Goal: Task Accomplishment & Management: Complete application form

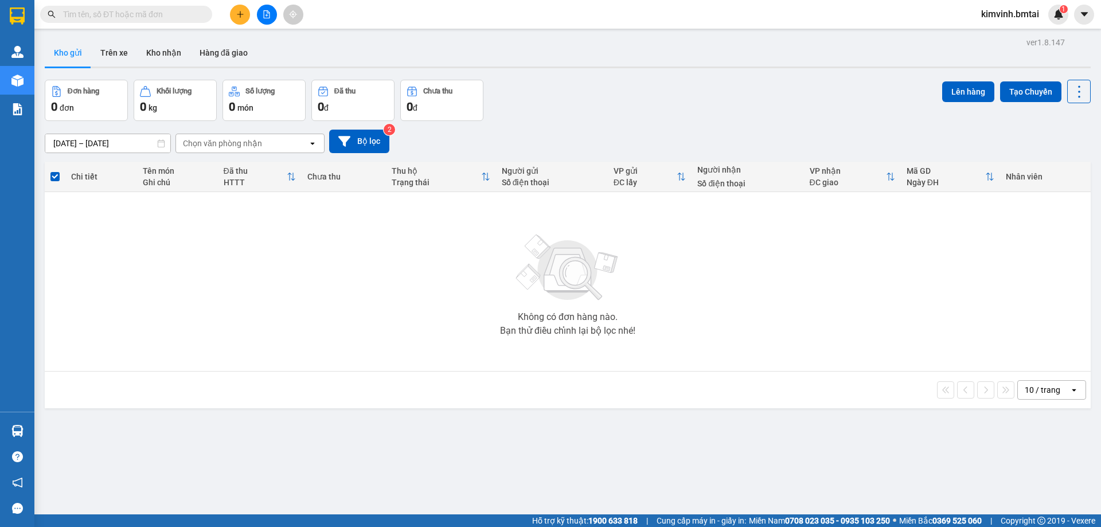
click at [240, 15] on icon "plus" at bounding box center [240, 14] width 1 height 6
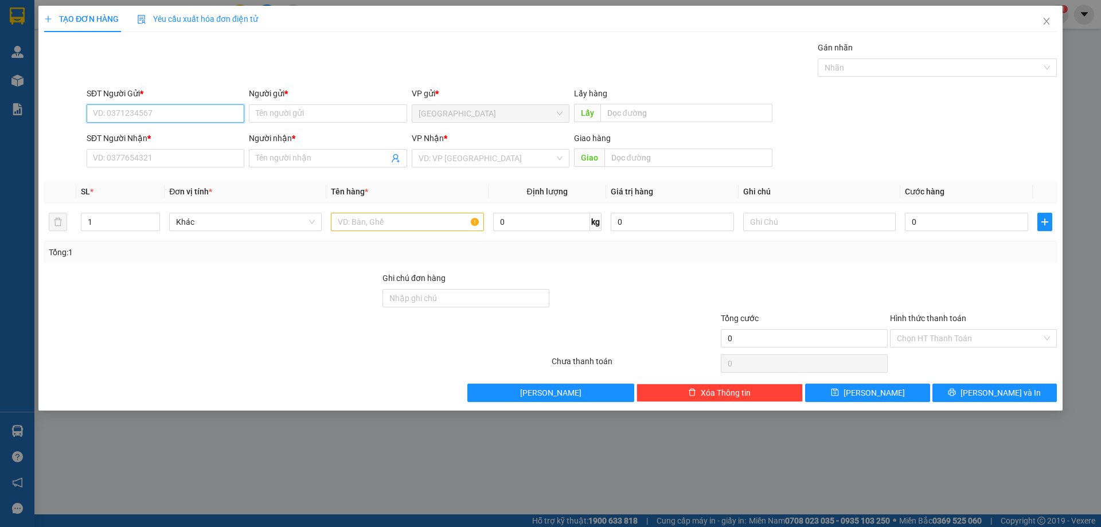
click at [147, 108] on input "SĐT Người Gửi *" at bounding box center [166, 113] width 158 height 18
type input "0839588822"
drag, startPoint x: 348, startPoint y: 116, endPoint x: 343, endPoint y: 112, distance: 7.0
click at [344, 113] on input "Người gửi *" at bounding box center [328, 113] width 158 height 18
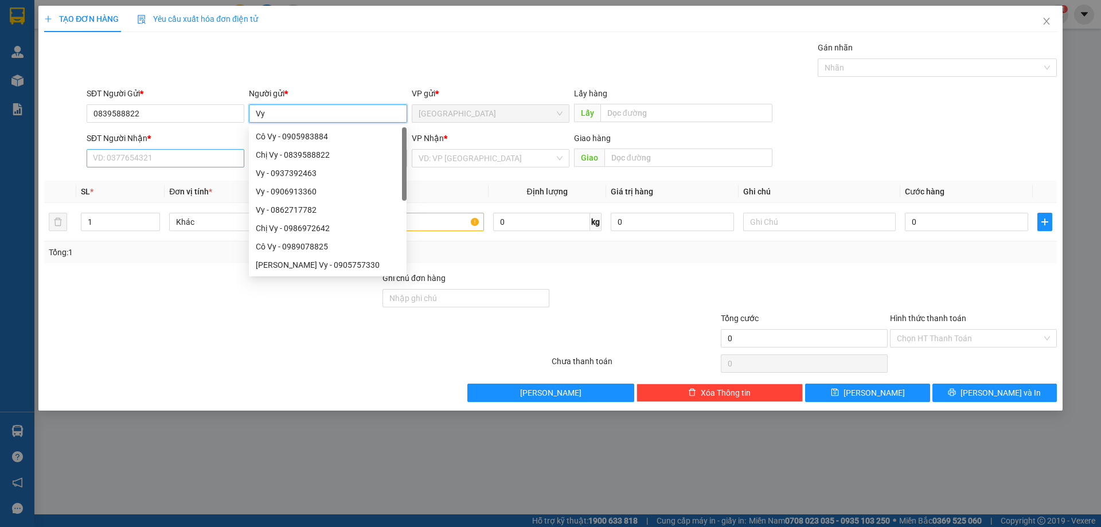
type input "Vy"
click at [111, 162] on input "SĐT Người Nhận *" at bounding box center [166, 158] width 158 height 18
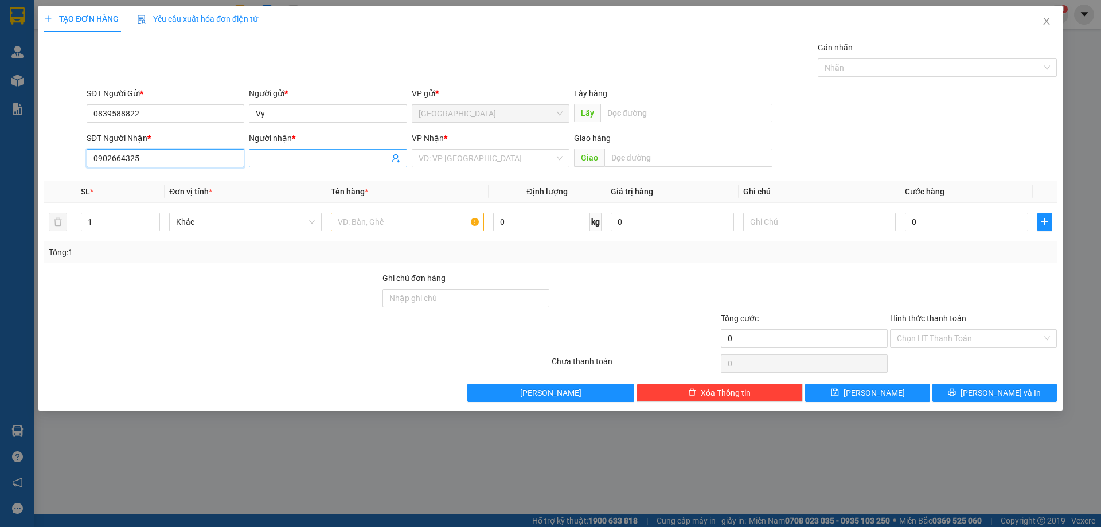
type input "0902664325"
click at [342, 151] on span at bounding box center [328, 158] width 158 height 18
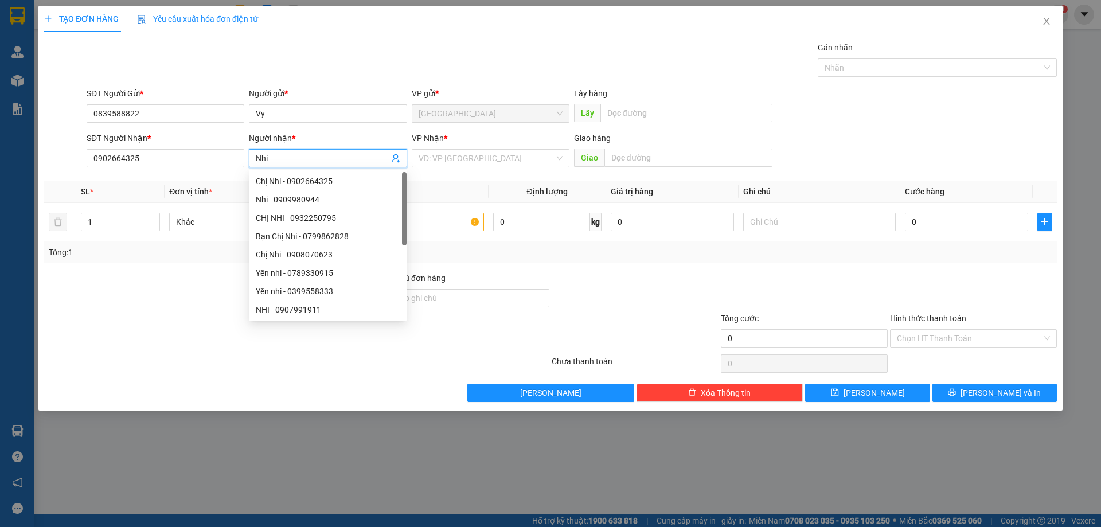
type input "Nhi"
click at [169, 273] on div at bounding box center [212, 292] width 338 height 40
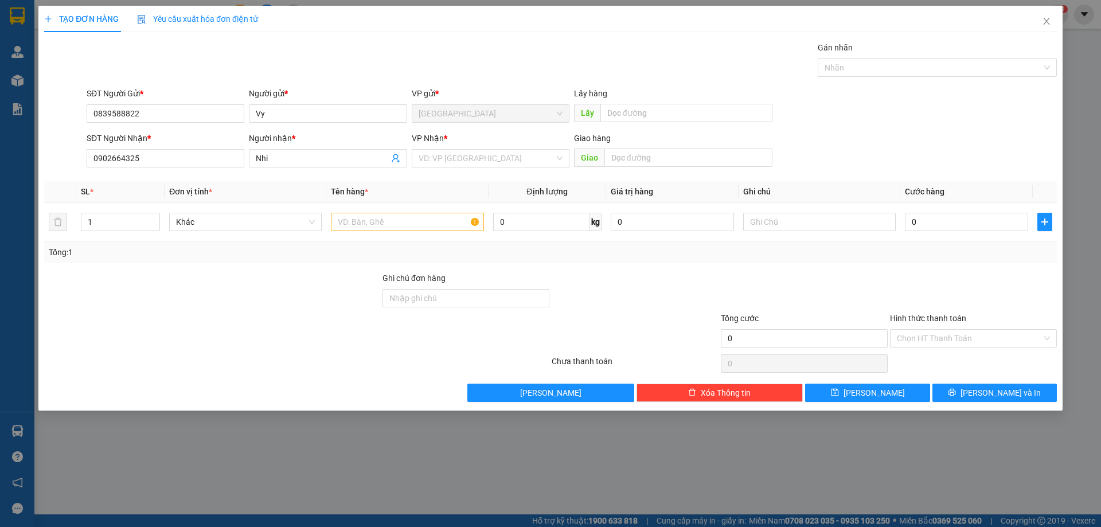
click at [152, 263] on div "Transit Pickup Surcharge Ids Transit Deliver Surcharge Ids Transit Deliver Surc…" at bounding box center [550, 221] width 1012 height 361
click at [400, 222] on input "text" at bounding box center [407, 222] width 152 height 18
type input "t"
type input "THÙNG ĐỒ ĂN"
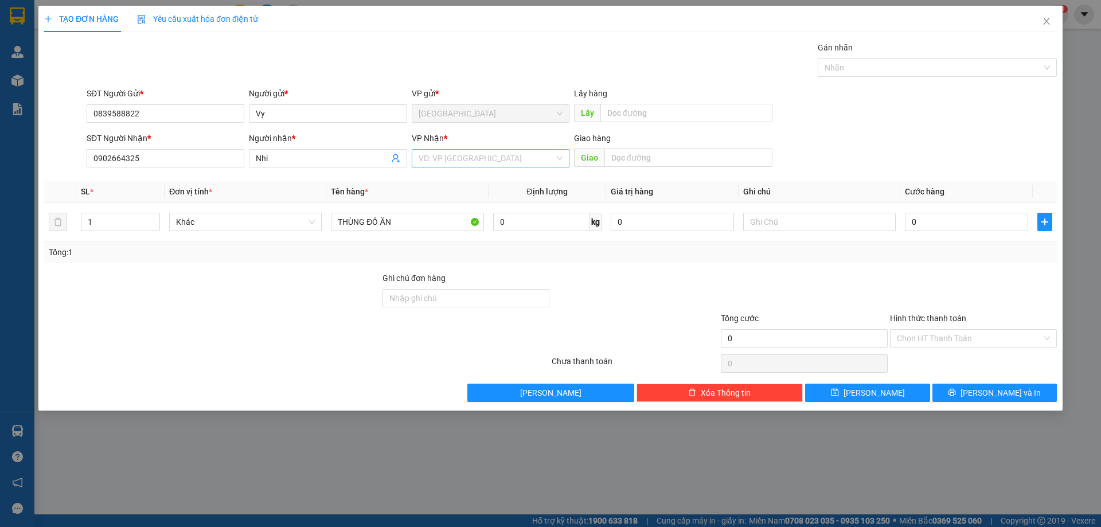
click at [520, 151] on input "search" at bounding box center [486, 158] width 136 height 17
click at [456, 193] on div "Quận 1" at bounding box center [491, 199] width 158 height 18
click at [291, 324] on div at bounding box center [212, 332] width 338 height 40
click at [938, 221] on input "0" at bounding box center [965, 222] width 123 height 18
drag, startPoint x: 847, startPoint y: 274, endPoint x: 891, endPoint y: 241, distance: 55.7
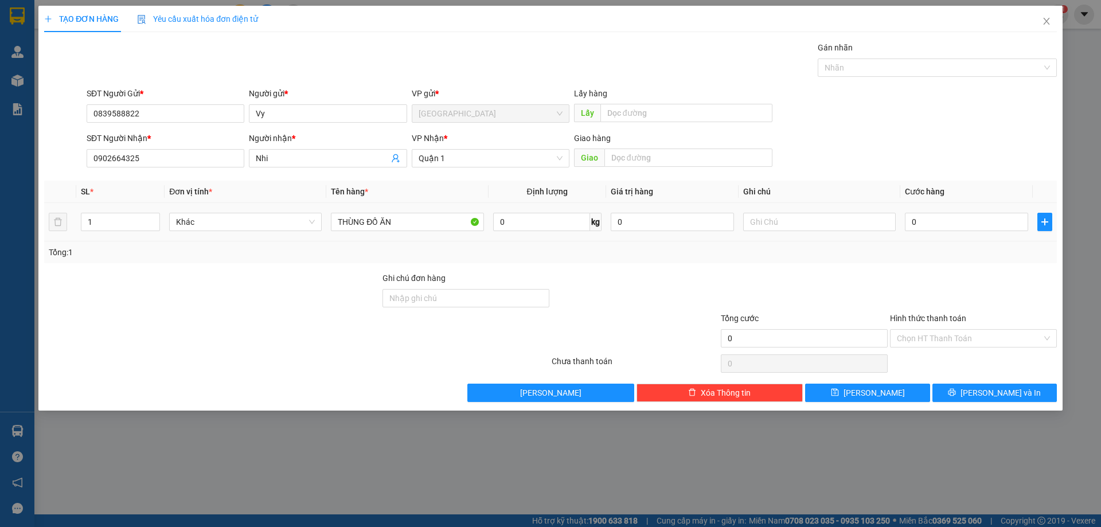
click at [848, 274] on div at bounding box center [803, 292] width 169 height 40
click at [912, 224] on input "0" at bounding box center [965, 222] width 123 height 18
click at [942, 217] on input "0" at bounding box center [965, 222] width 123 height 18
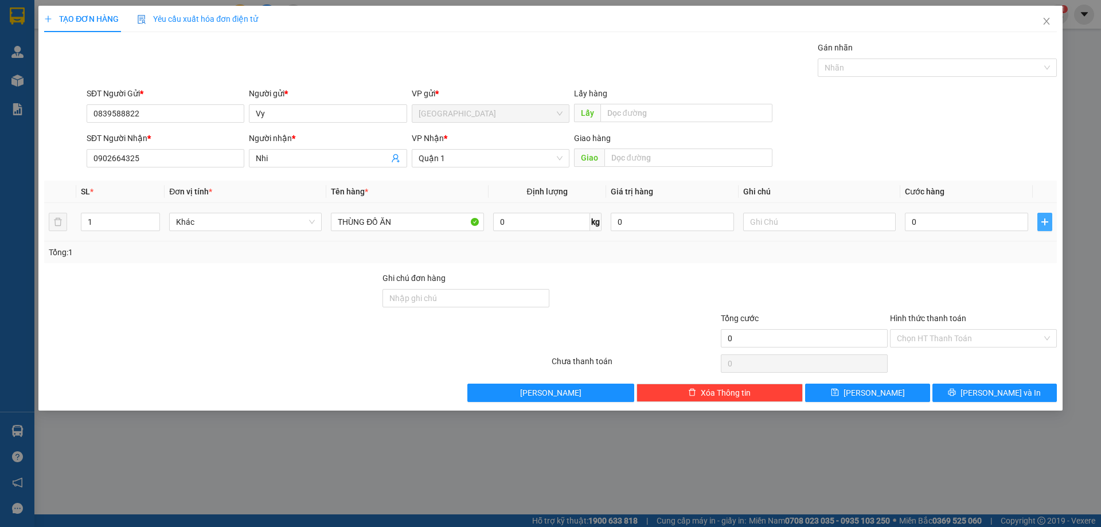
click at [1044, 224] on icon "plus" at bounding box center [1044, 221] width 1 height 7
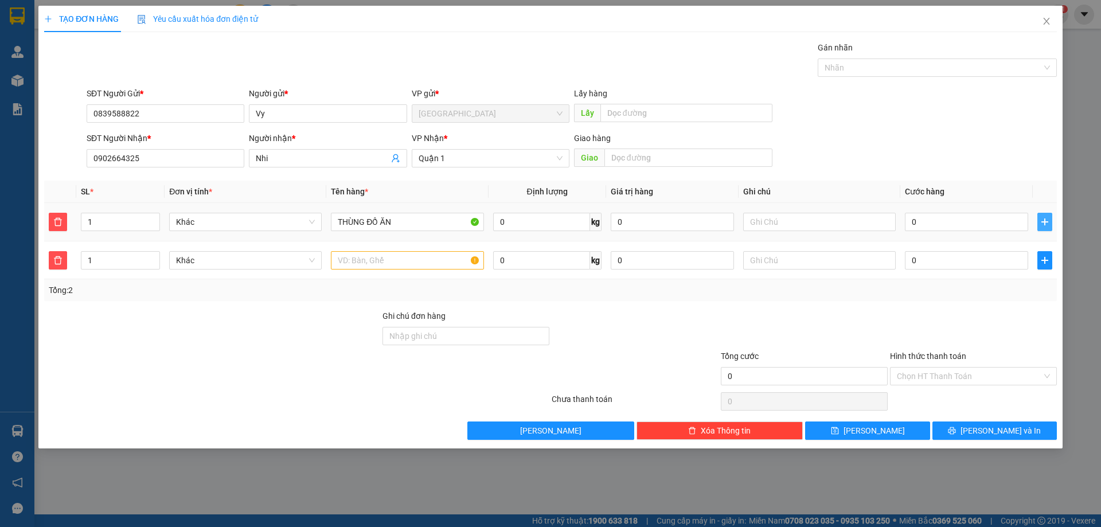
click at [1044, 224] on icon "plus" at bounding box center [1044, 221] width 1 height 7
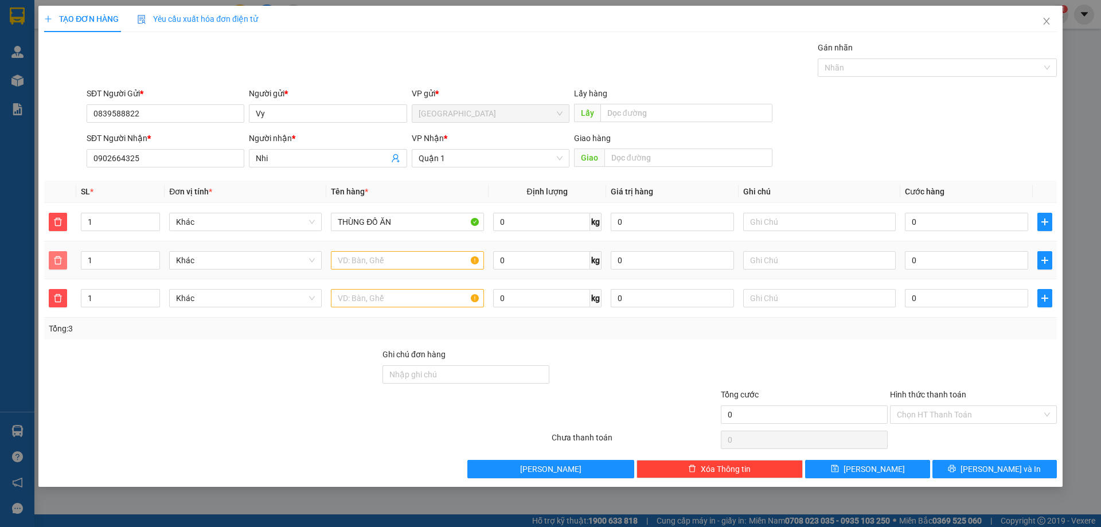
click at [57, 256] on icon "delete" at bounding box center [58, 260] width 8 height 8
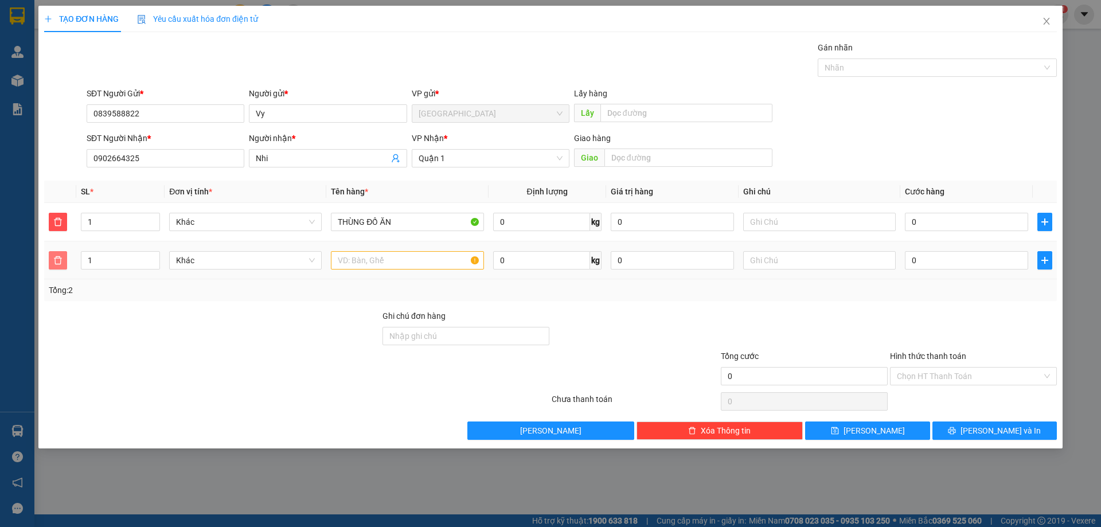
click at [58, 260] on icon "delete" at bounding box center [57, 260] width 9 height 9
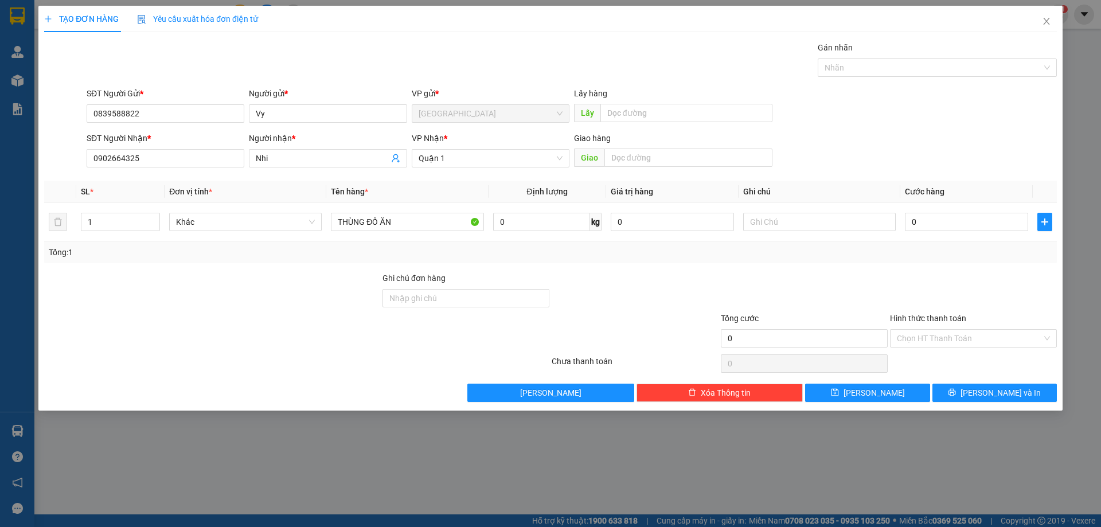
click at [212, 269] on div "Transit Pickup Surcharge Ids Transit Deliver Surcharge Ids Transit Deliver Surc…" at bounding box center [550, 221] width 1012 height 361
click at [256, 265] on div "Transit Pickup Surcharge Ids Transit Deliver Surcharge Ids Transit Deliver Surc…" at bounding box center [550, 221] width 1012 height 361
click at [672, 286] on div at bounding box center [634, 292] width 169 height 40
click at [910, 220] on input "0" at bounding box center [965, 222] width 123 height 18
click at [936, 334] on input "Hình thức thanh toán" at bounding box center [968, 338] width 145 height 17
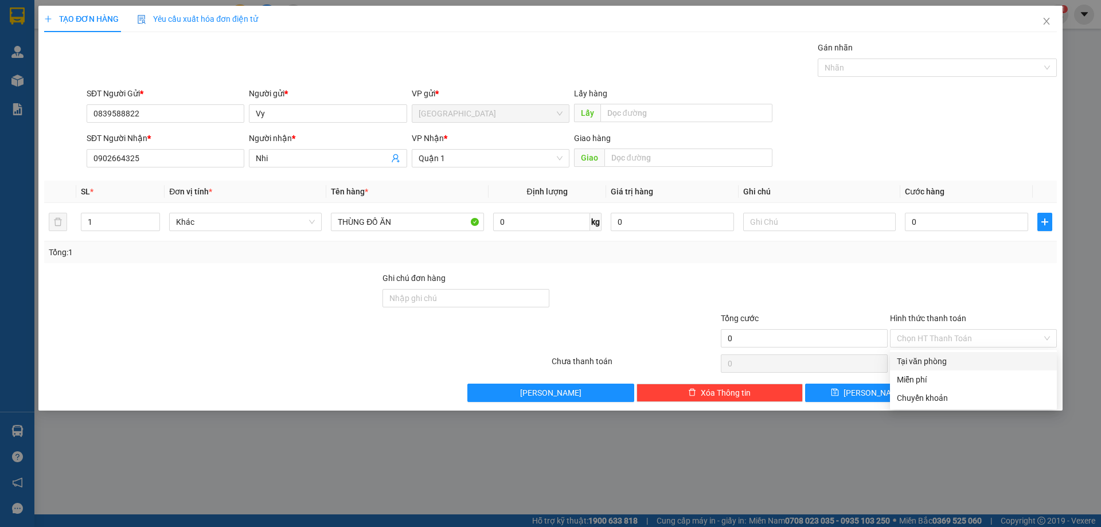
click at [919, 362] on div "Tại văn phòng" at bounding box center [972, 361] width 153 height 13
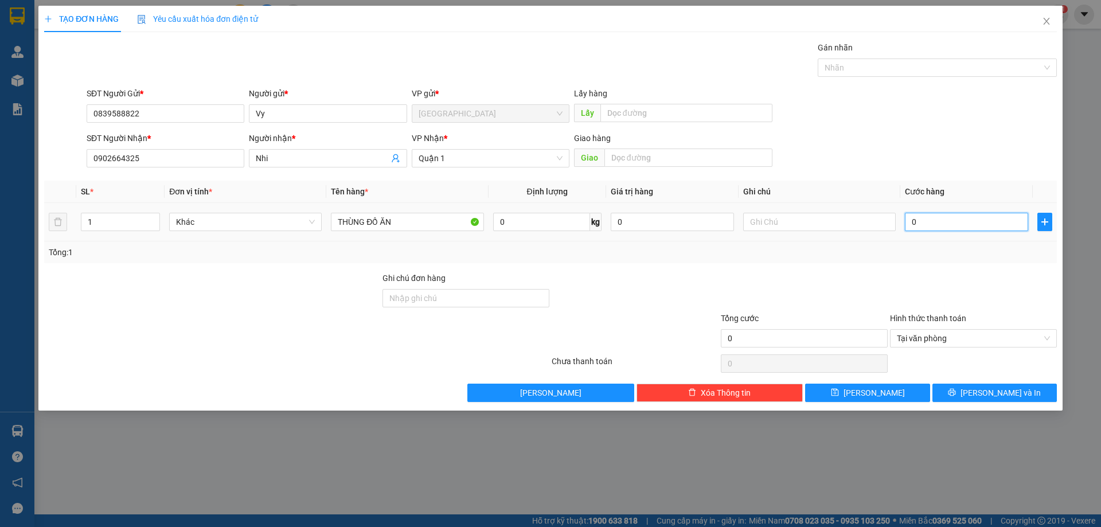
click at [922, 222] on input "0" at bounding box center [965, 222] width 123 height 18
click at [909, 220] on input "0" at bounding box center [965, 222] width 123 height 18
paste input "0.767.033.399"
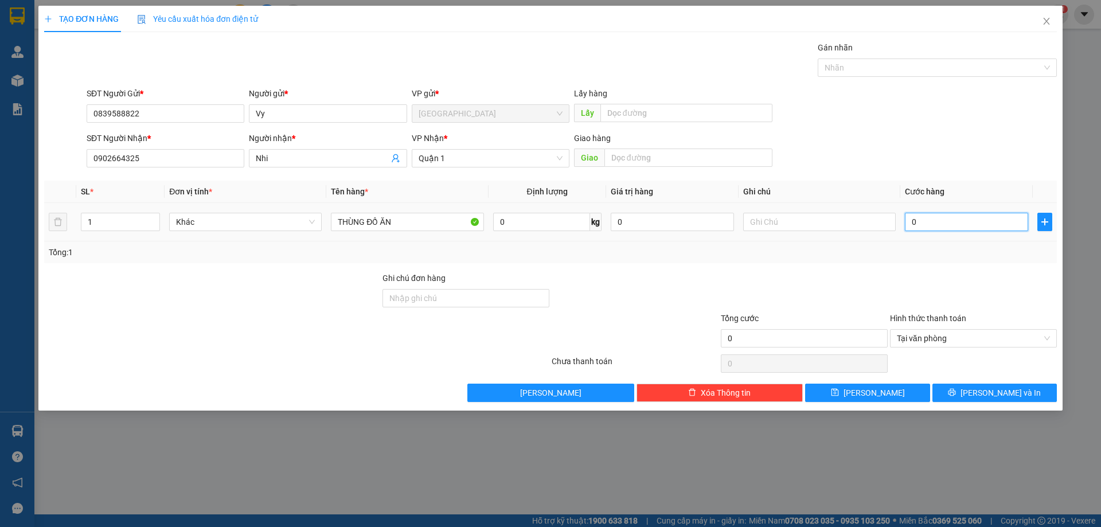
type input "[PHONE_NUMBER]"
type input "767.033.399"
type input "0.076.703.339"
type input "76.703.339"
type input "007.670.333"
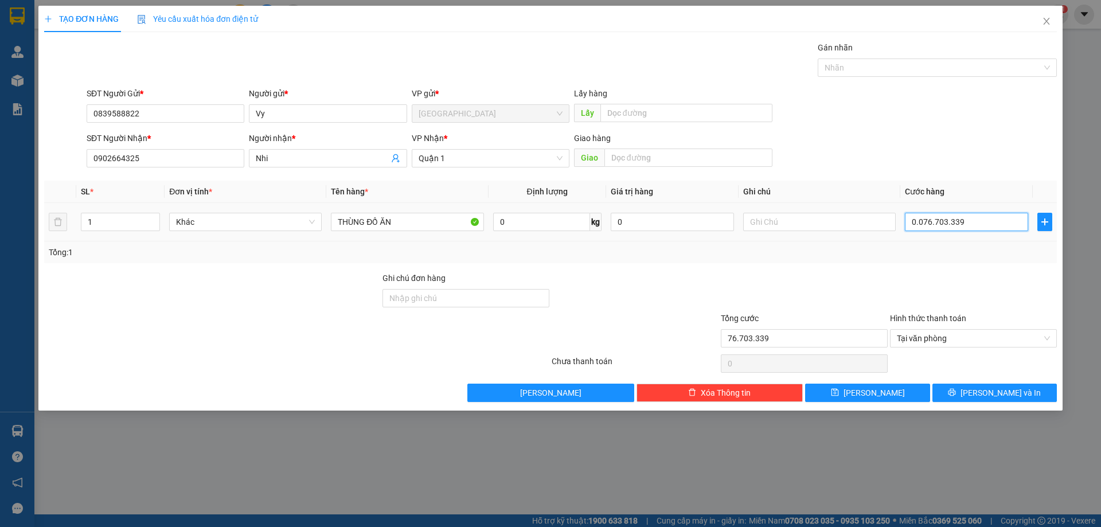
type input "7.670.333"
type input "00.767.033"
type input "767.033"
type input "0.076.703"
type input "76.703"
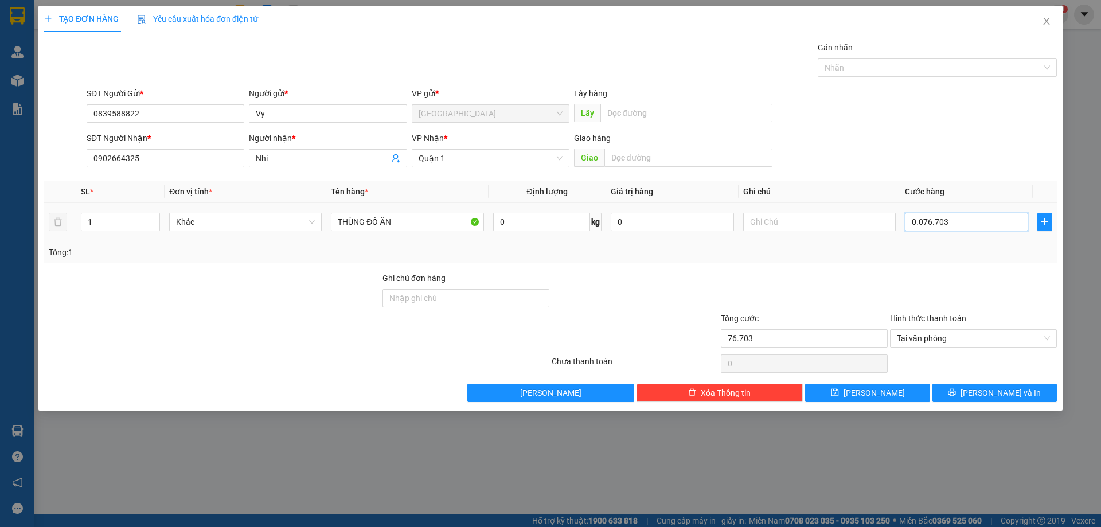
type input "007.670"
type input "7.670"
type input "00.767"
type input "767"
type input "0.076"
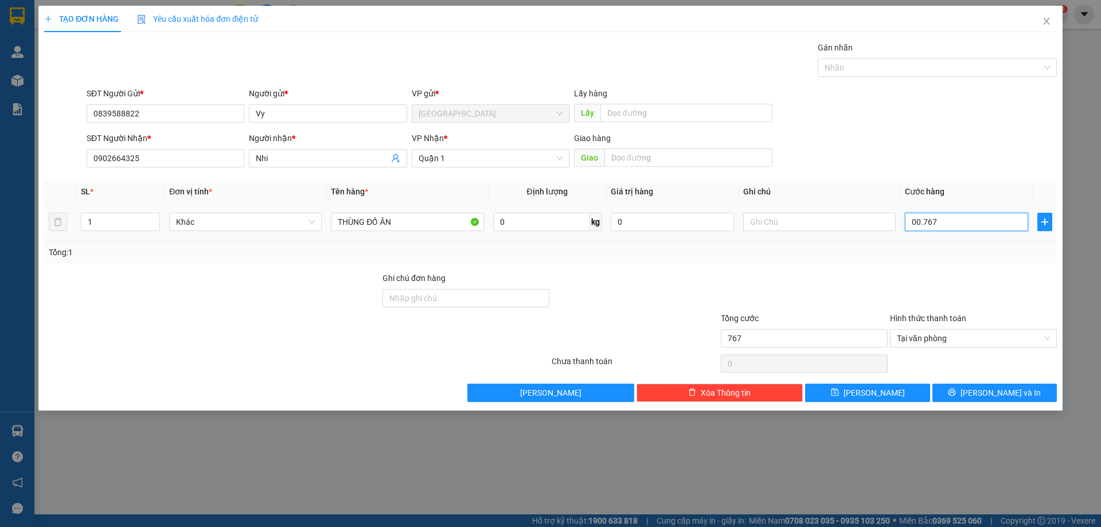
type input "76"
type input "007"
type input "7"
type input "0"
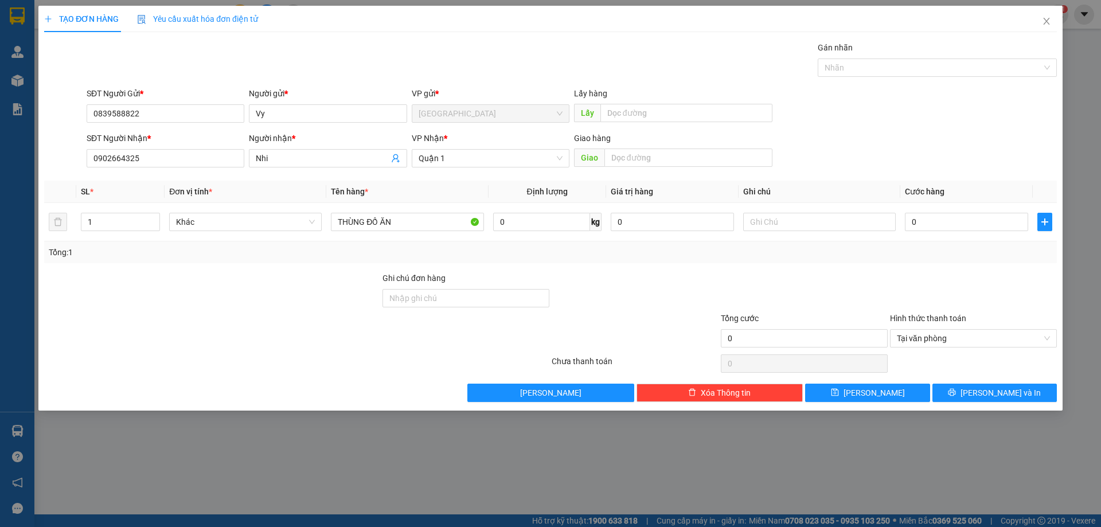
drag, startPoint x: 801, startPoint y: 278, endPoint x: 817, endPoint y: 276, distance: 16.1
click at [800, 277] on div at bounding box center [803, 292] width 169 height 40
click at [918, 226] on input "0" at bounding box center [965, 222] width 123 height 18
paste input ".767.033.399"
type input "0.767.033.399"
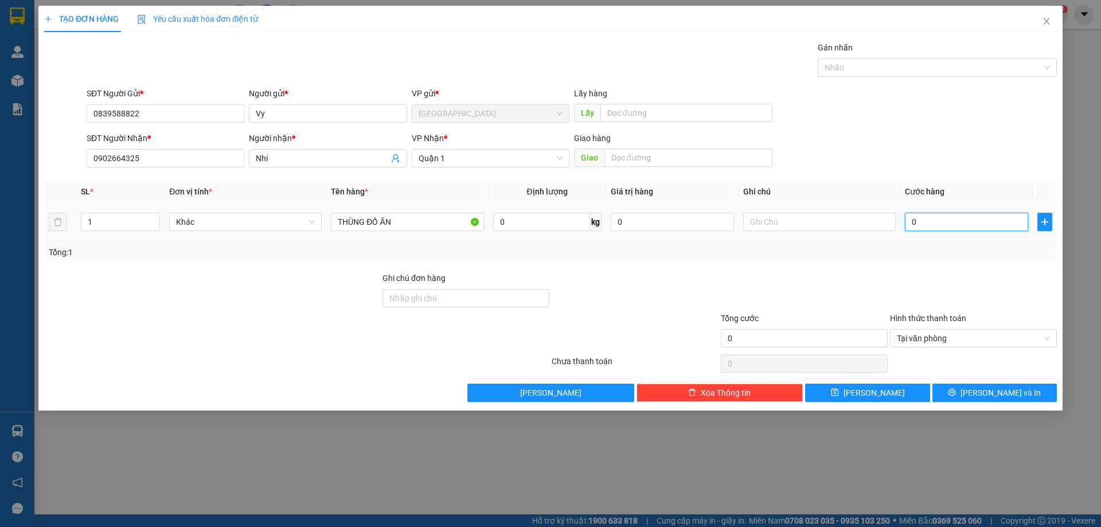
type input "767.033.399"
type input "076.703.339"
type input "76.703.339"
type input "07.670.333"
type input "7.670.333"
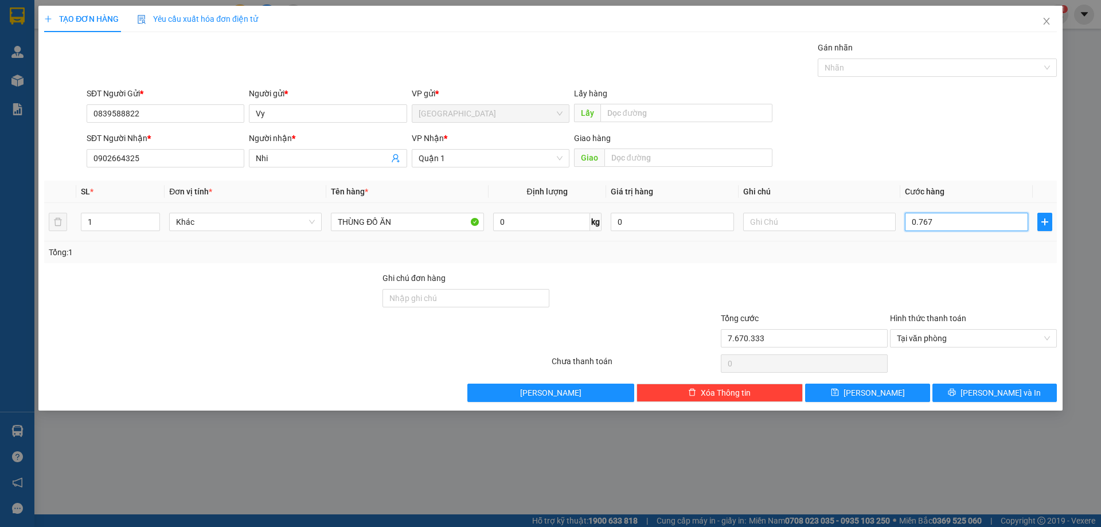
type input "076"
type input "76"
type input "07"
type input "7"
type input "0"
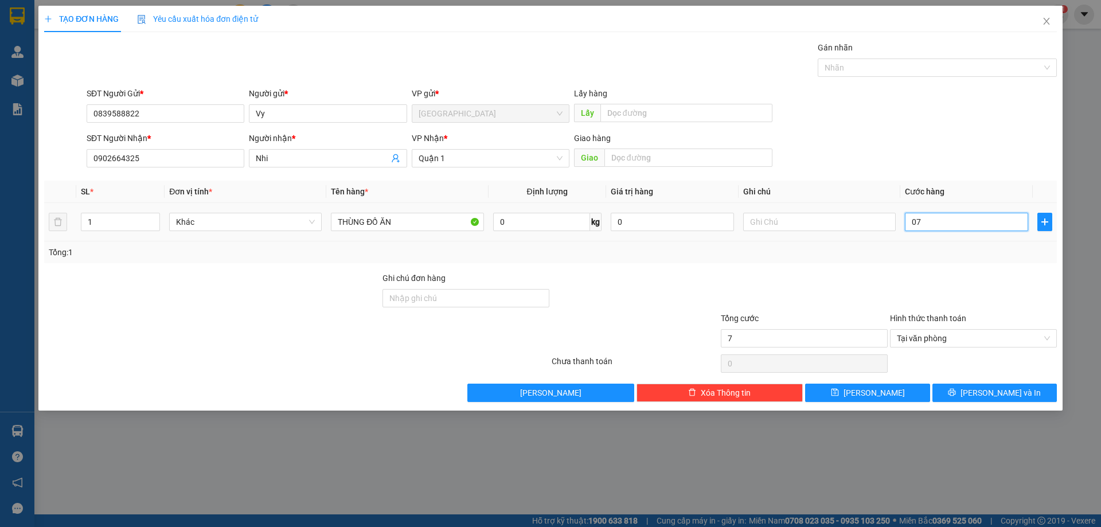
type input "0"
click at [929, 212] on div "0" at bounding box center [965, 221] width 123 height 23
click at [929, 215] on input "0" at bounding box center [965, 222] width 123 height 18
type input "05"
type input "5"
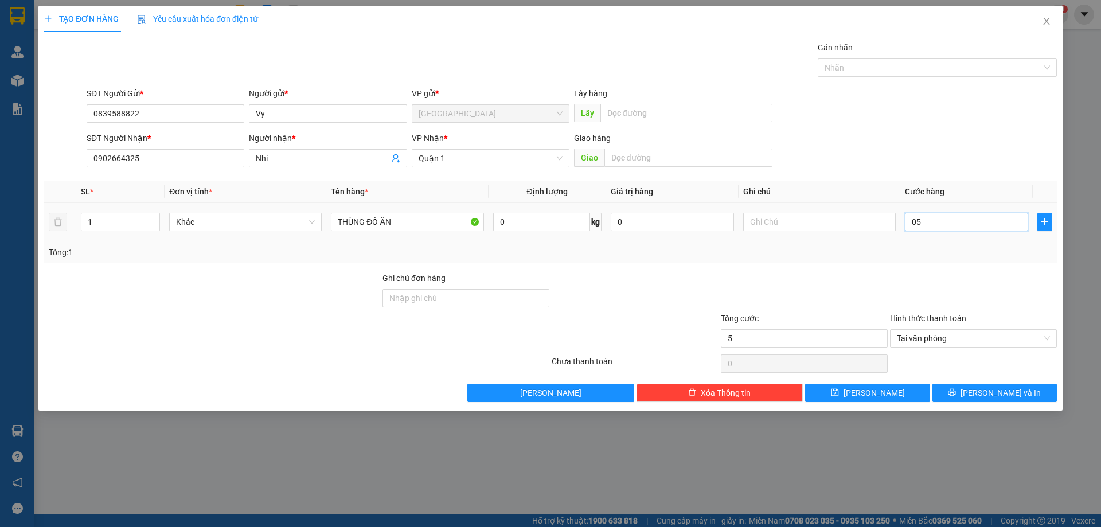
type input "050"
type input "50"
type input "500"
type input "5.000"
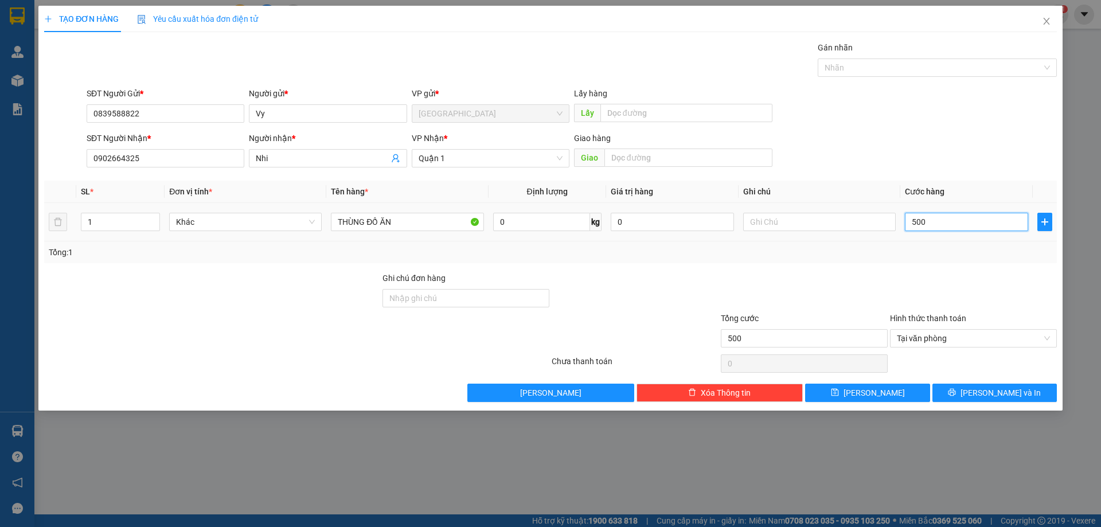
type input "5.000"
type input "50.000"
click at [834, 269] on div "Transit Pickup Surcharge Ids Transit Deliver Surcharge Ids Transit Deliver Surc…" at bounding box center [550, 221] width 1012 height 361
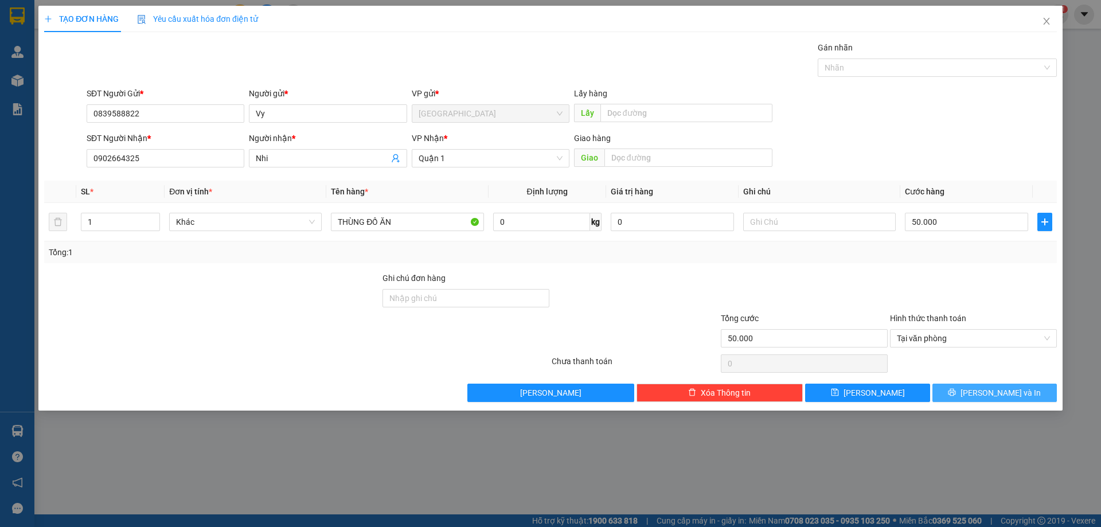
click at [1007, 390] on span "[PERSON_NAME] và In" at bounding box center [1000, 392] width 80 height 13
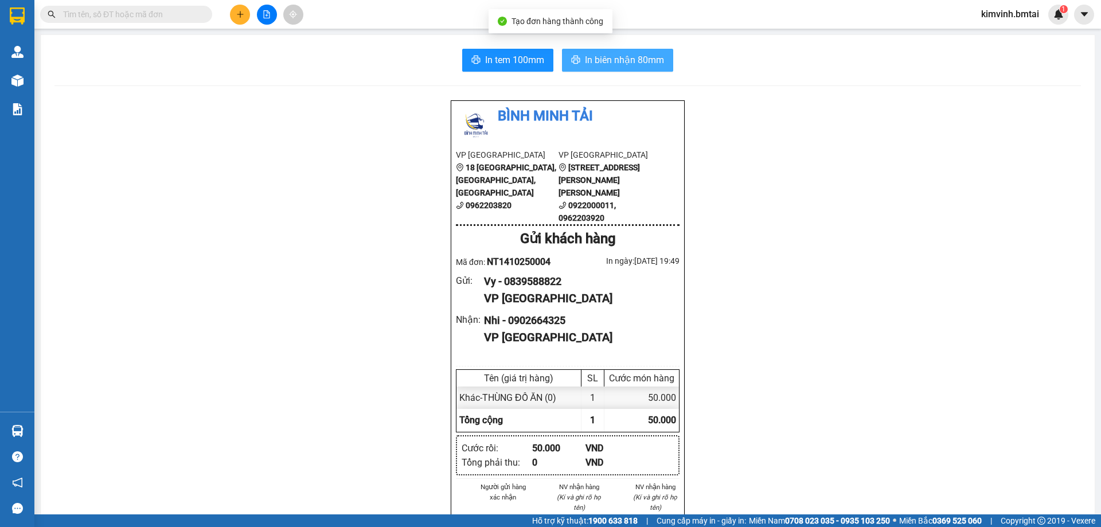
click at [596, 53] on span "In biên nhận 80mm" at bounding box center [624, 60] width 79 height 14
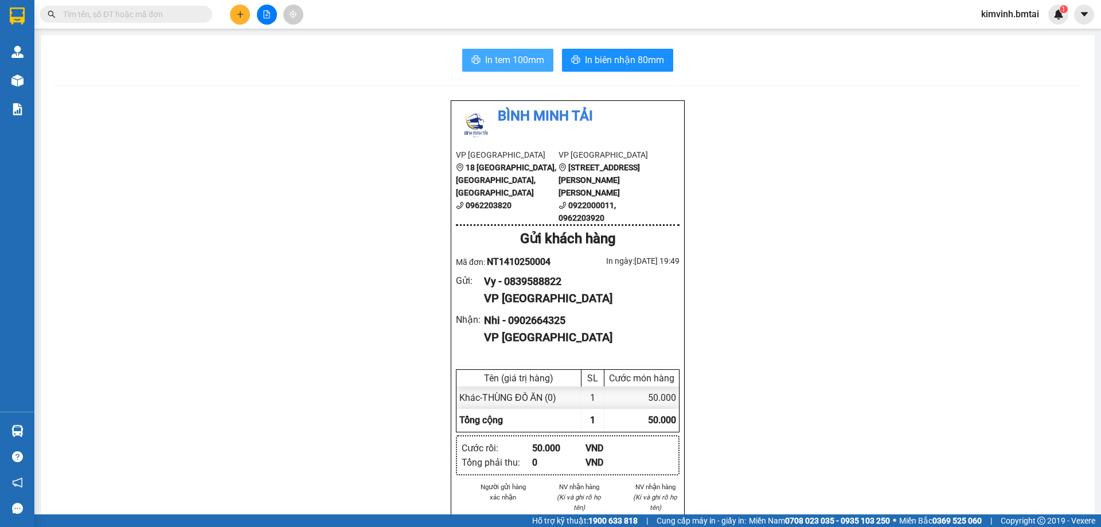
click at [487, 54] on span "In tem 100mm" at bounding box center [514, 60] width 59 height 14
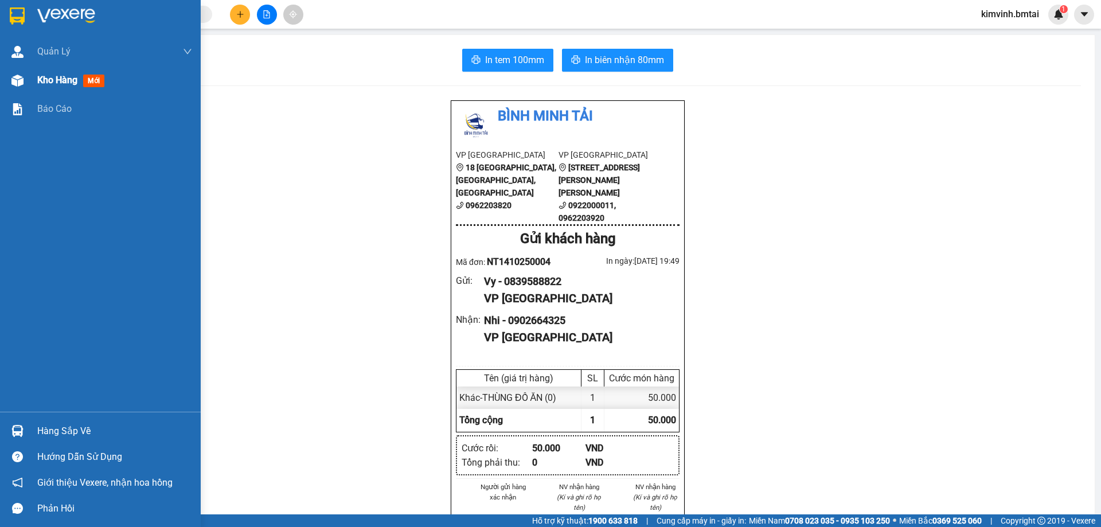
click at [40, 79] on span "Kho hàng" at bounding box center [57, 80] width 40 height 11
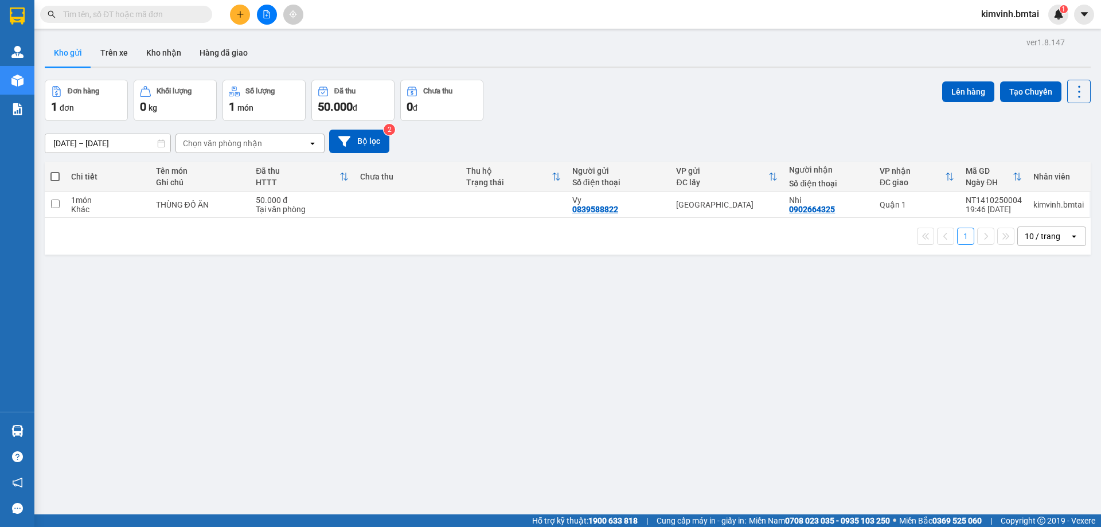
click at [242, 210] on td "THÙNG ĐỒ ĂN" at bounding box center [200, 205] width 100 height 26
checkbox input "true"
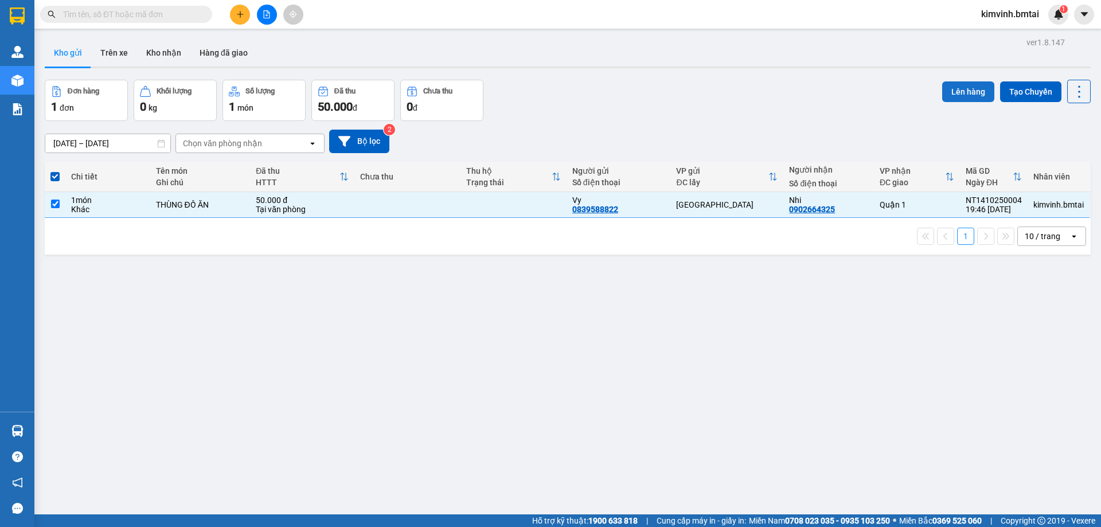
click at [957, 92] on button "Lên hàng" at bounding box center [968, 91] width 52 height 21
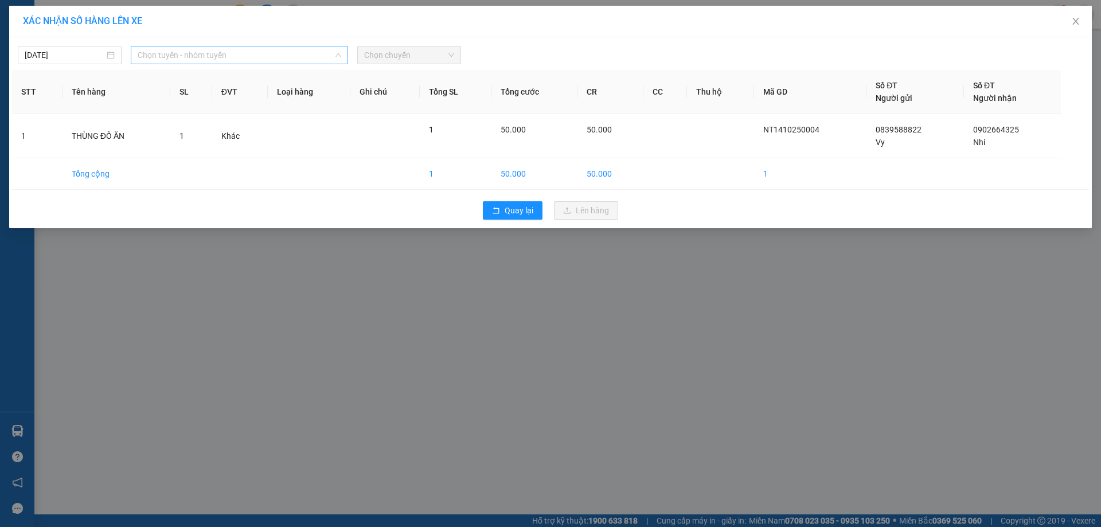
click at [252, 60] on span "Chọn tuyến - nhóm tuyến" at bounding box center [239, 54] width 203 height 17
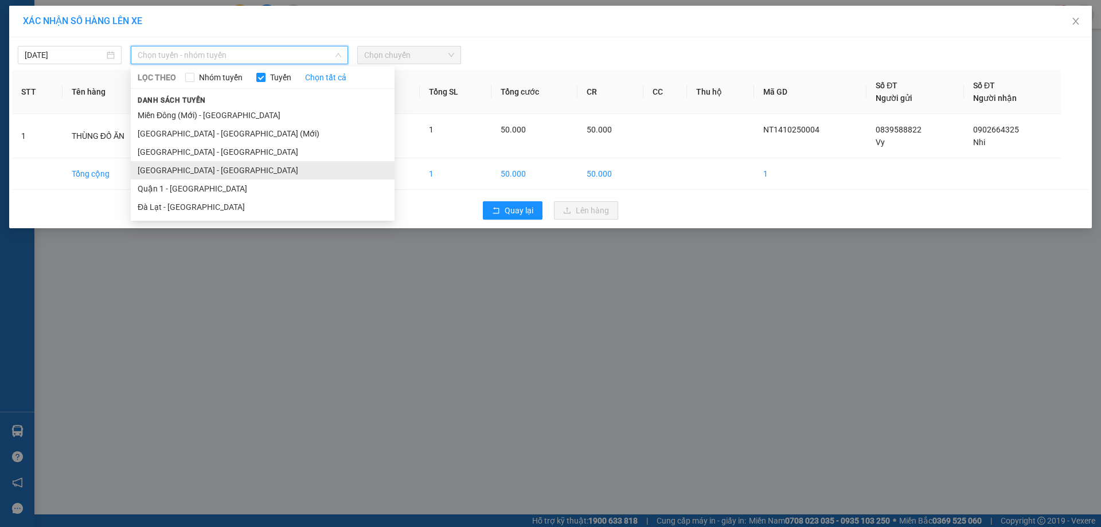
click at [214, 179] on li "[GEOGRAPHIC_DATA] - [GEOGRAPHIC_DATA]" at bounding box center [263, 170] width 264 height 18
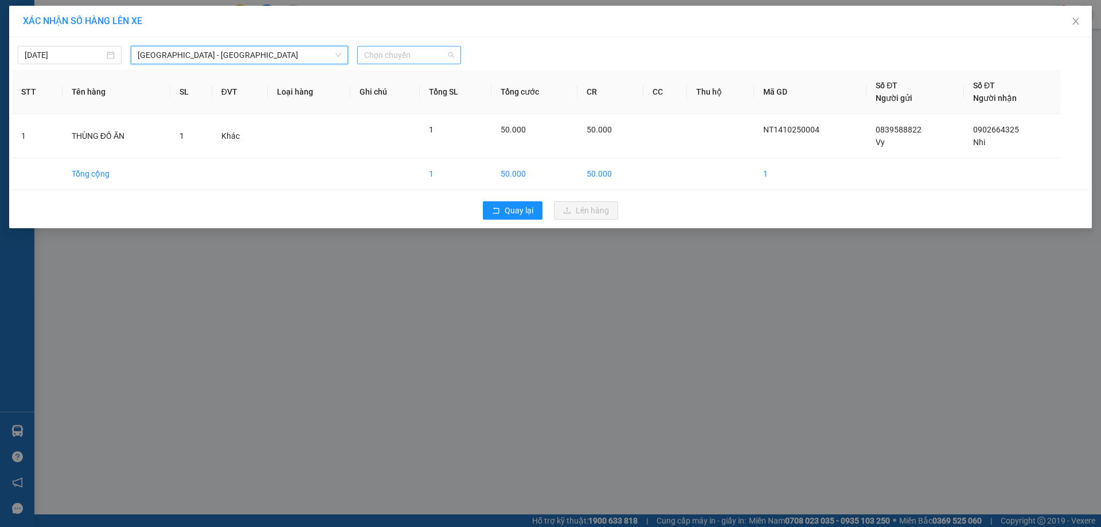
click at [390, 57] on span "Chọn chuyến" at bounding box center [409, 54] width 90 height 17
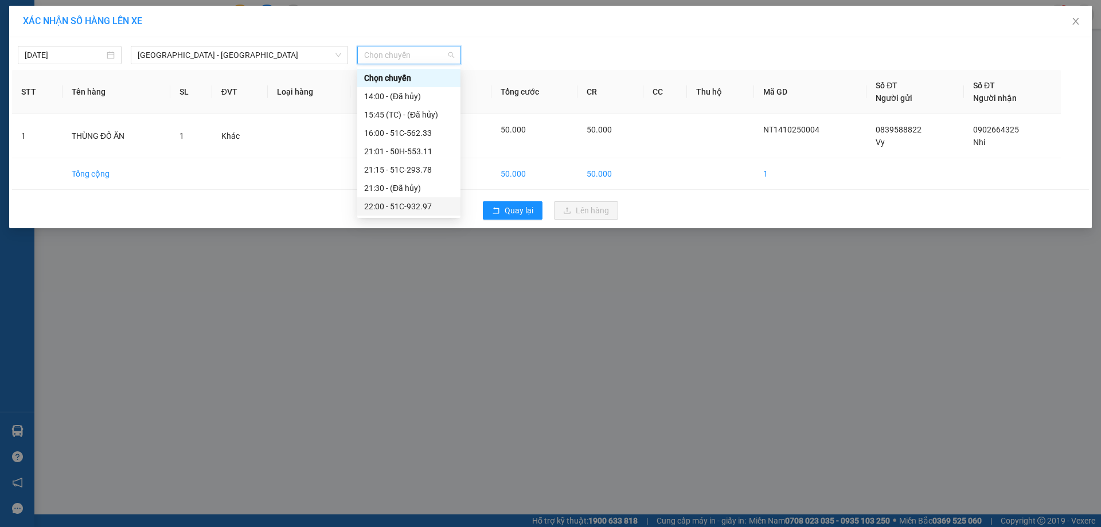
click at [402, 207] on div "22:00 - 51C-932.97" at bounding box center [408, 206] width 89 height 13
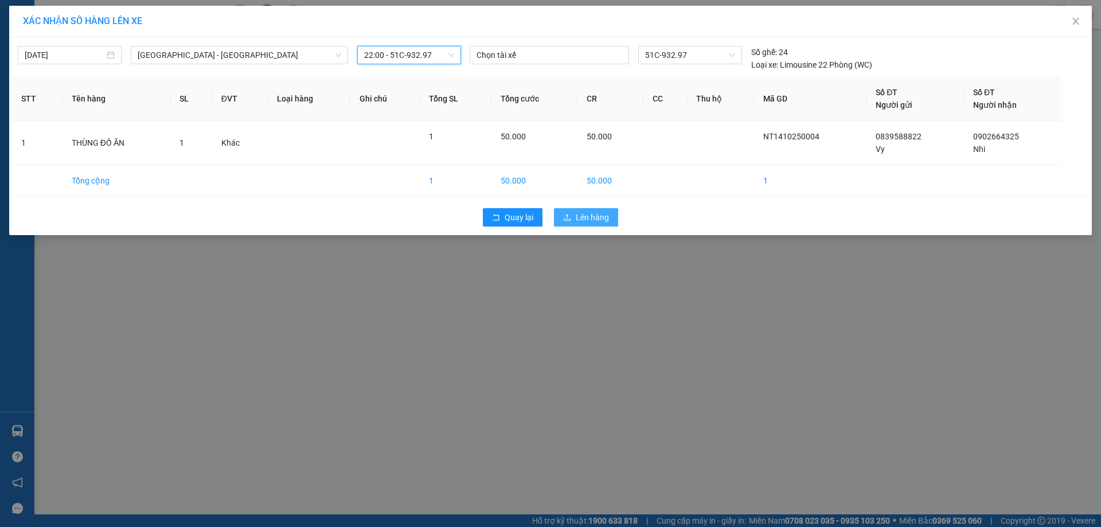
click at [581, 224] on button "Lên hàng" at bounding box center [586, 217] width 64 height 18
